Goal: Task Accomplishment & Management: Manage account settings

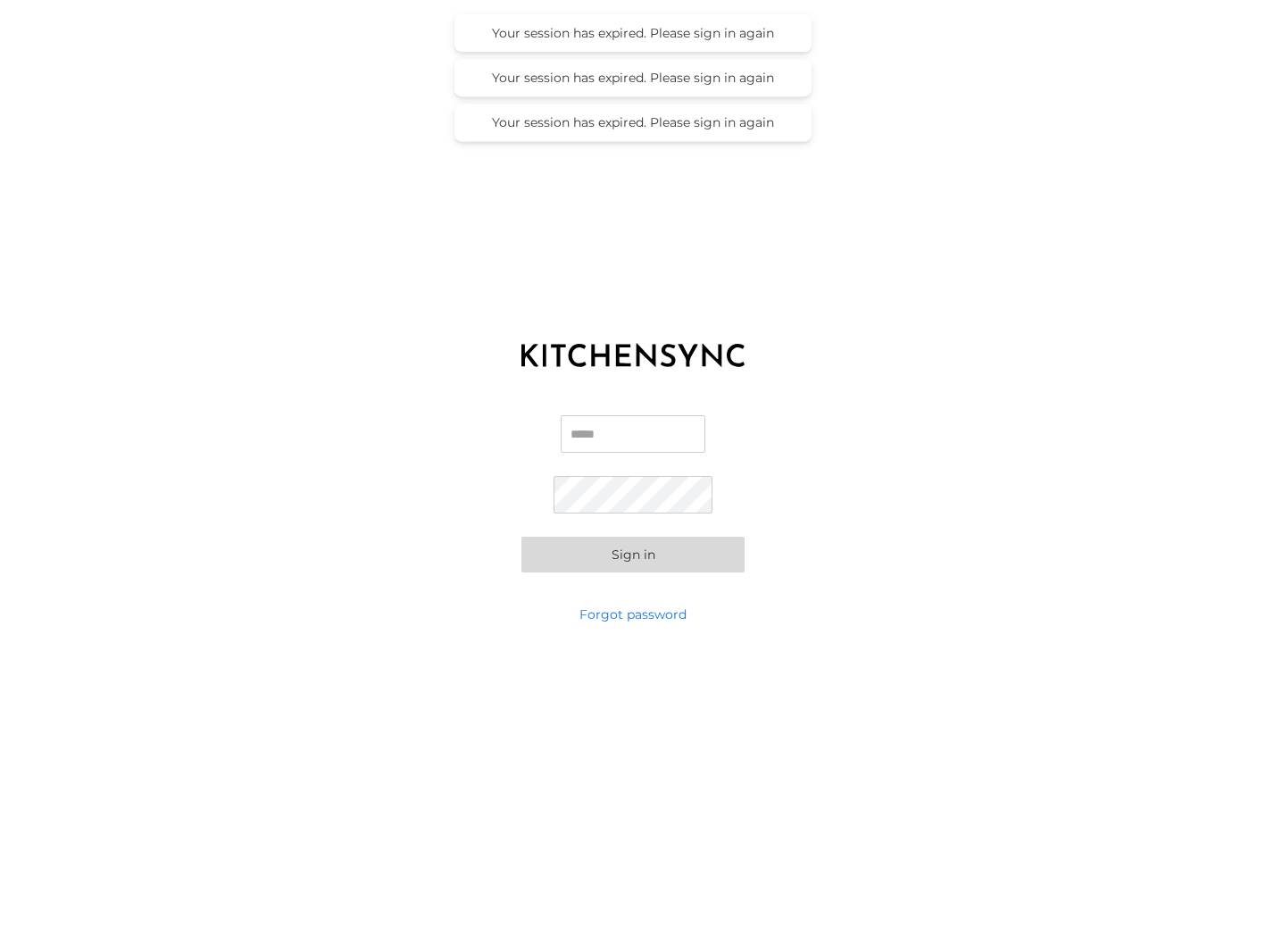
type input "**********"
click at [664, 556] on button "Sign in" at bounding box center [633, 554] width 223 height 36
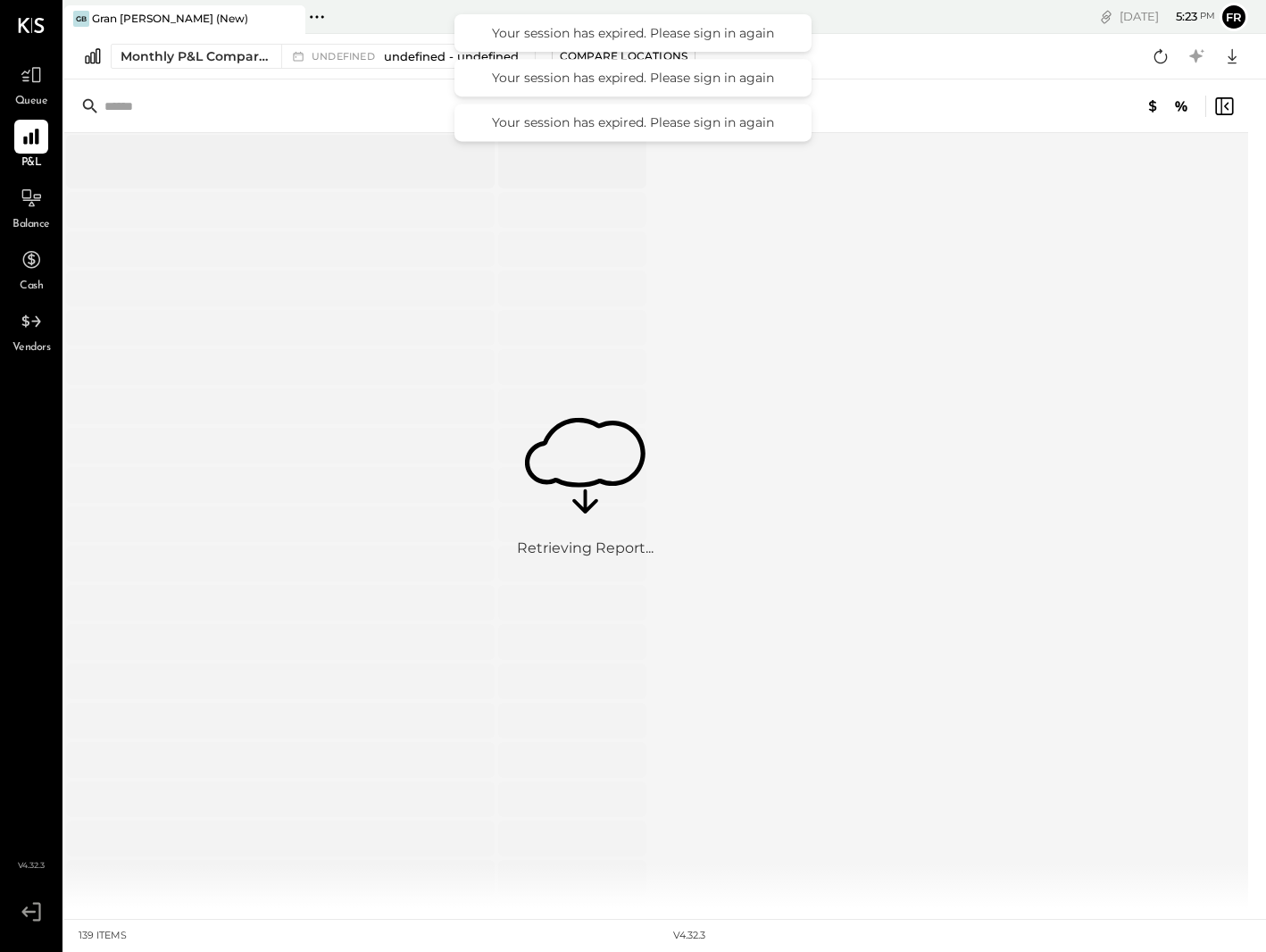
click at [920, 72] on div "Monthly P&L Comparison undefined undefined - undefined Compare Locations Google…" at bounding box center [665, 56] width 1202 height 45
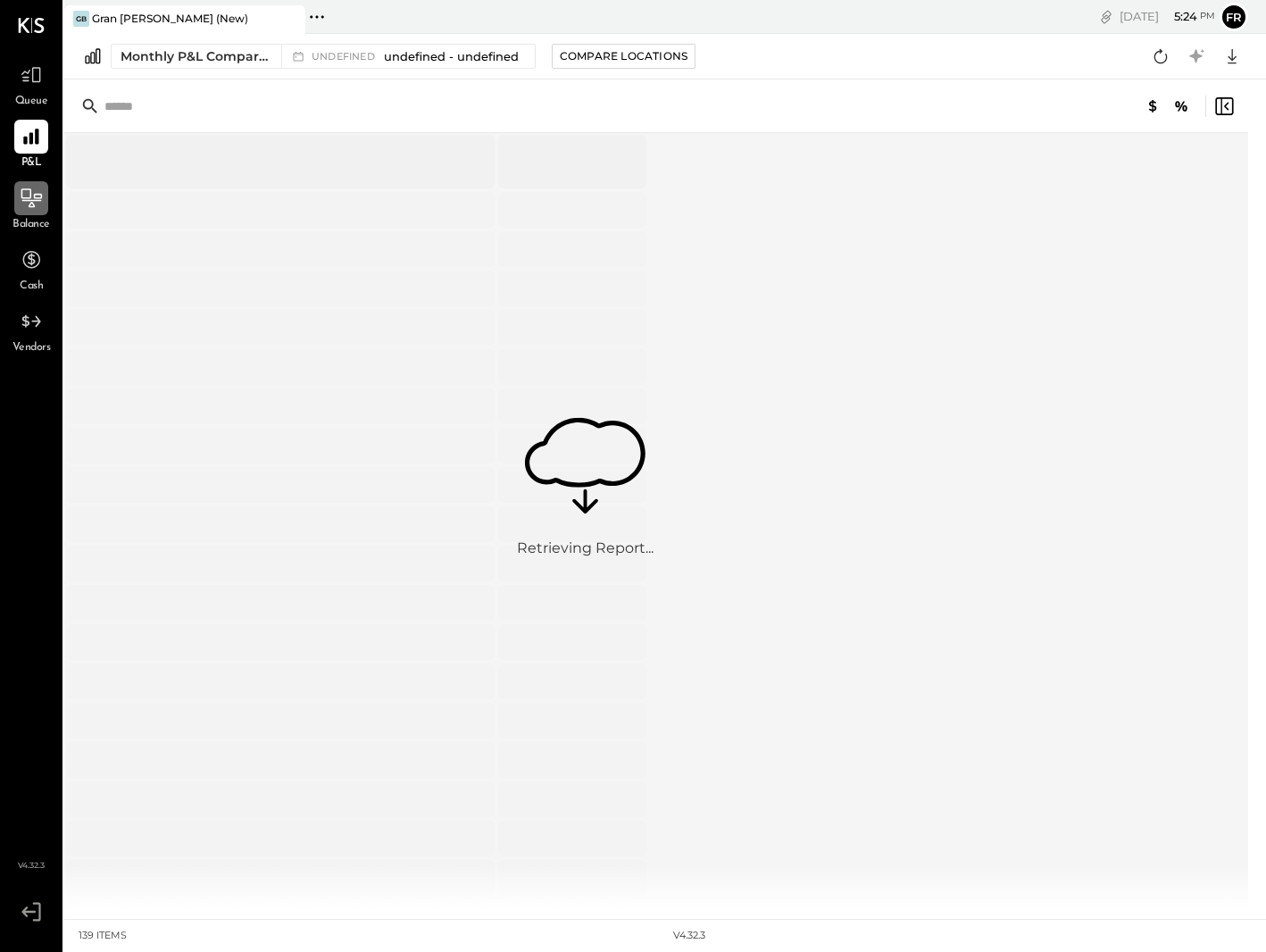
click at [27, 210] on div at bounding box center [31, 198] width 34 height 34
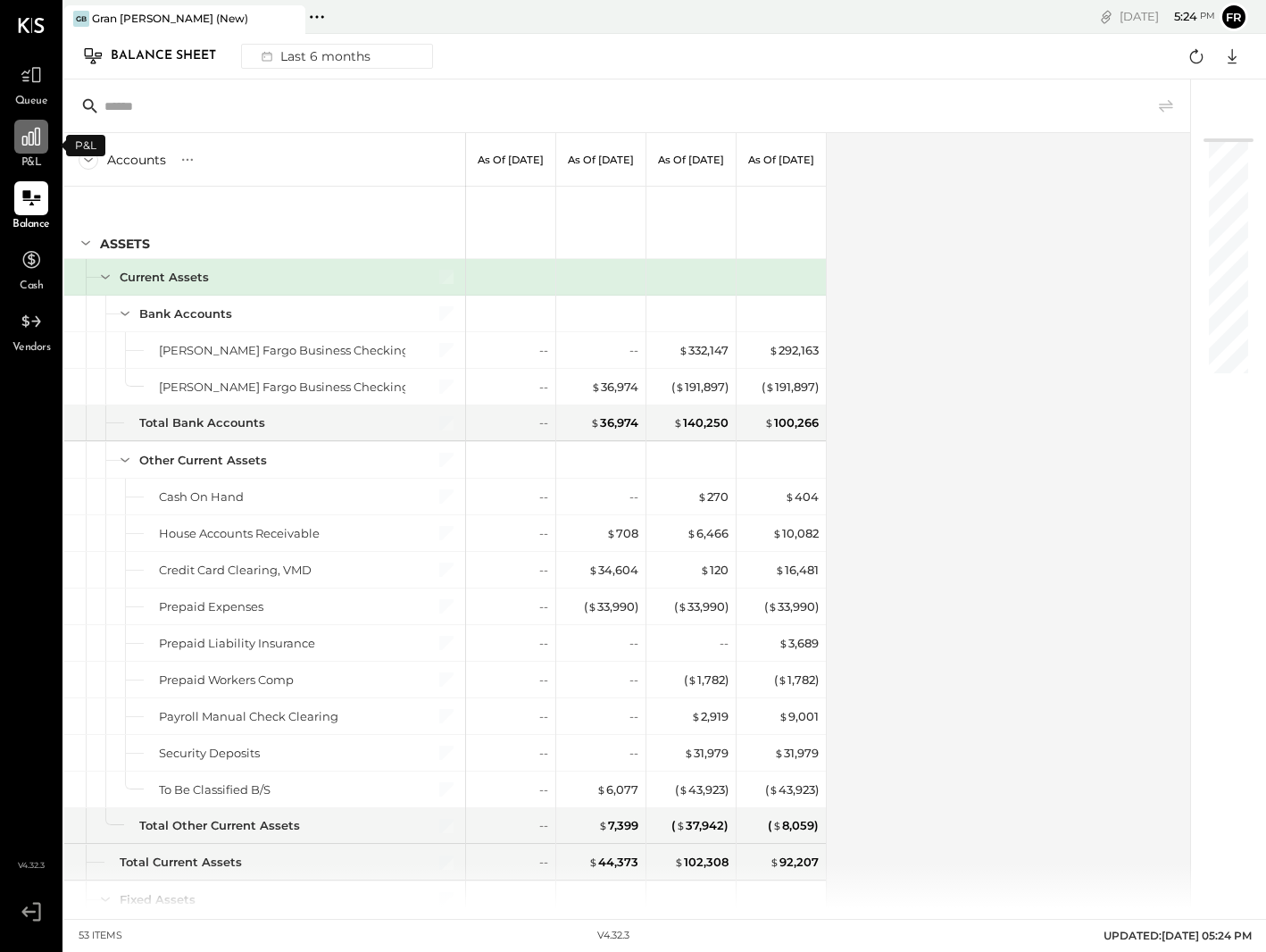
click at [26, 144] on icon at bounding box center [31, 136] width 17 height 17
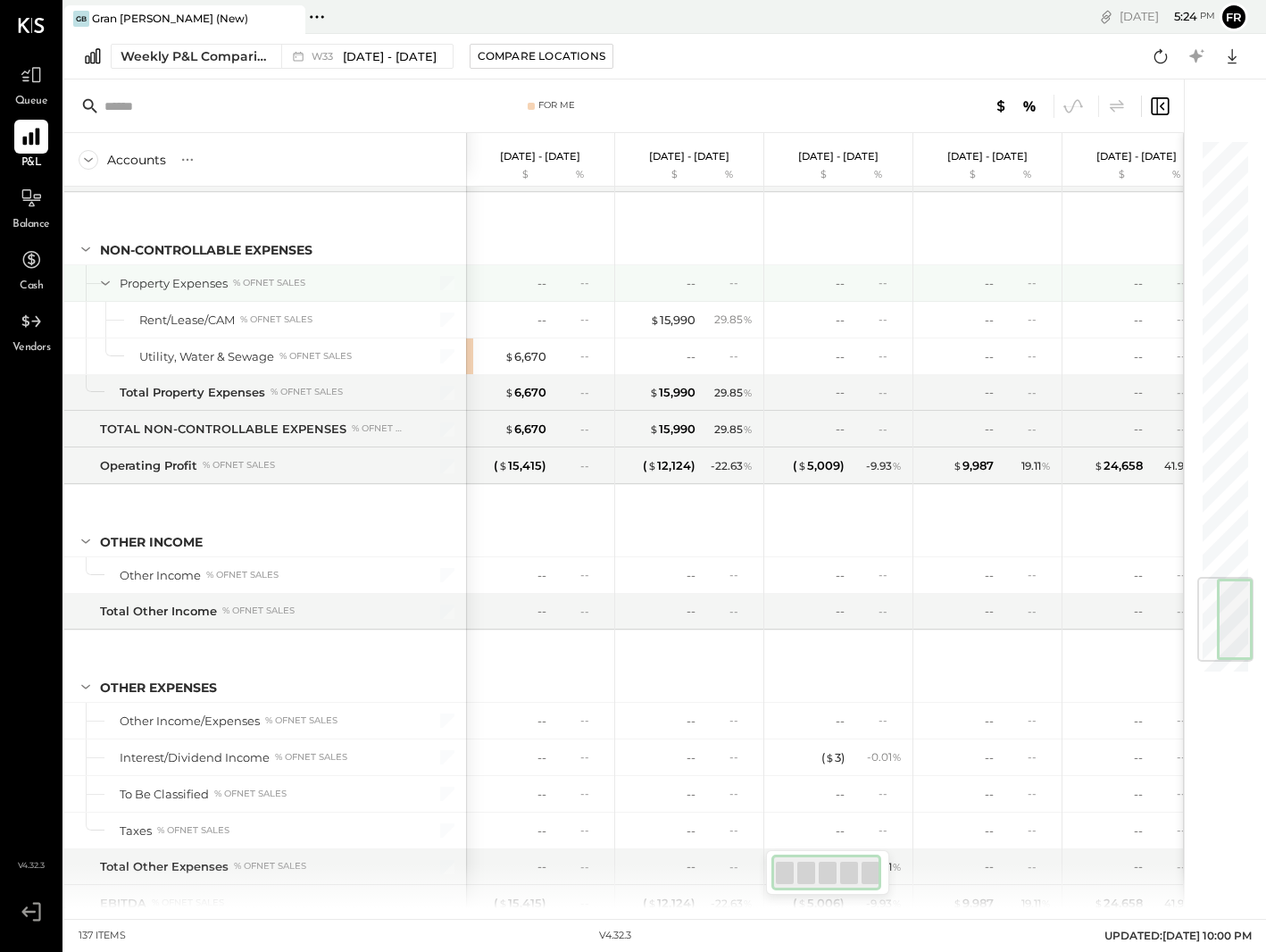
scroll to position [3853, 0]
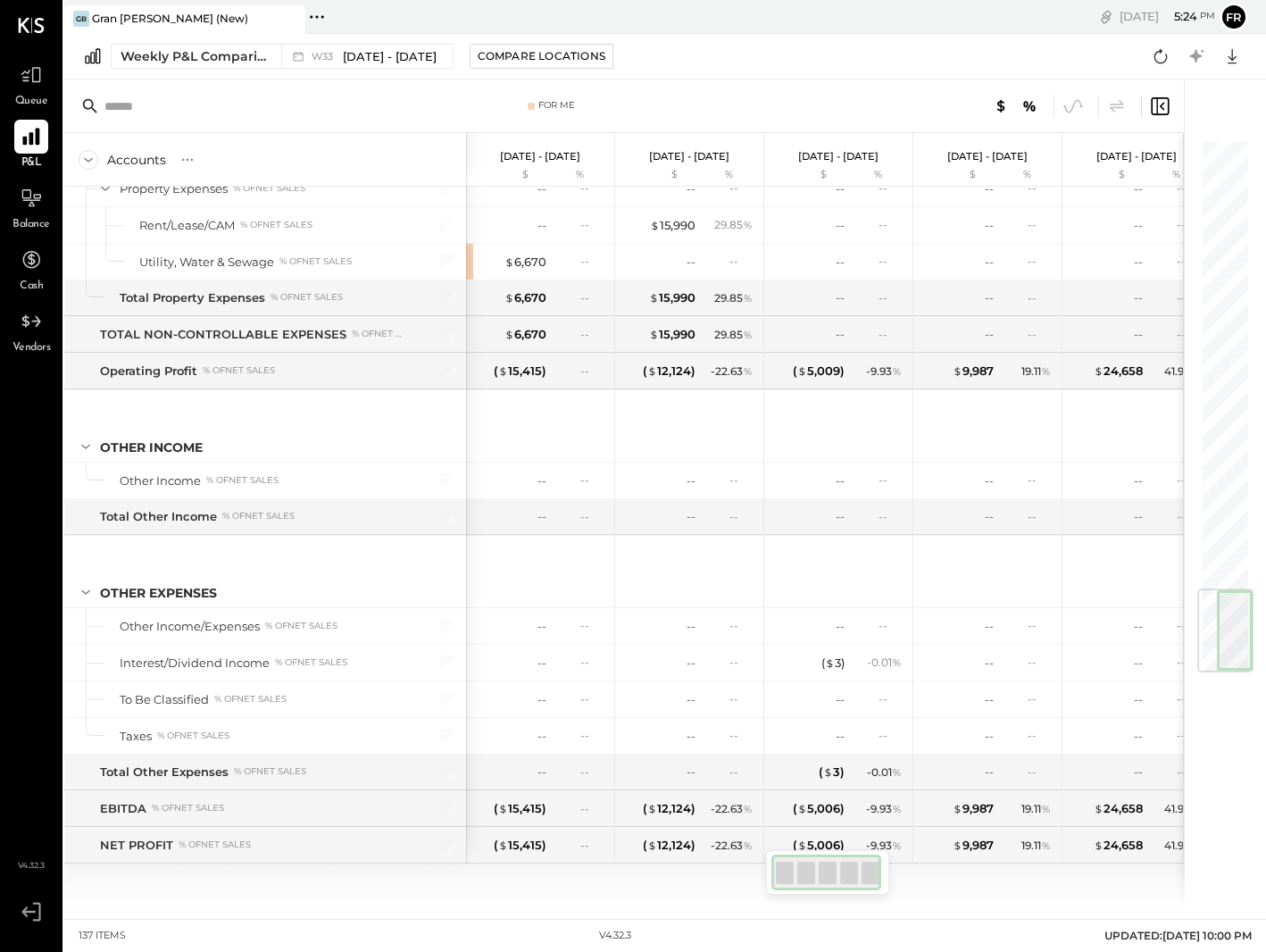
click at [963, 880] on div "SALES Sales, Food % of GROSS SALES Sales, Liquor % of GROSS SALES Sales, Beer %…" at bounding box center [625, 546] width 1120 height 721
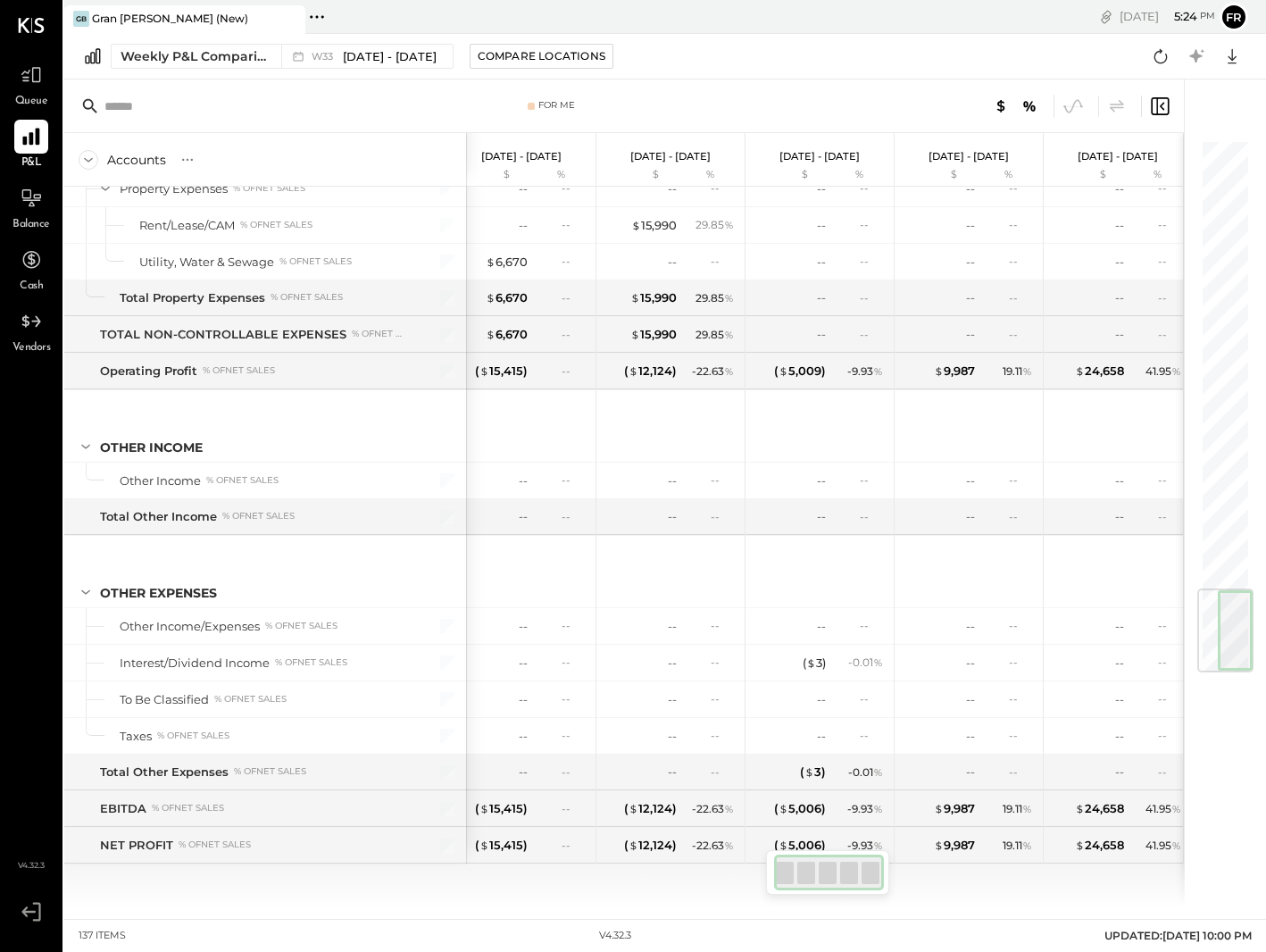
scroll to position [0, 0]
